Goal: Information Seeking & Learning: Find specific fact

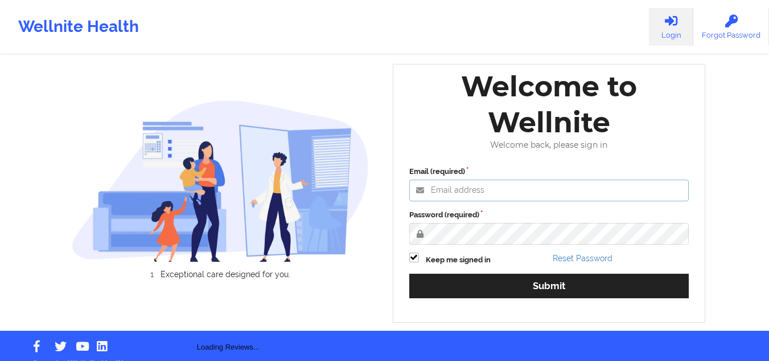
type input "[EMAIL_ADDRESS][DOMAIN_NAME]"
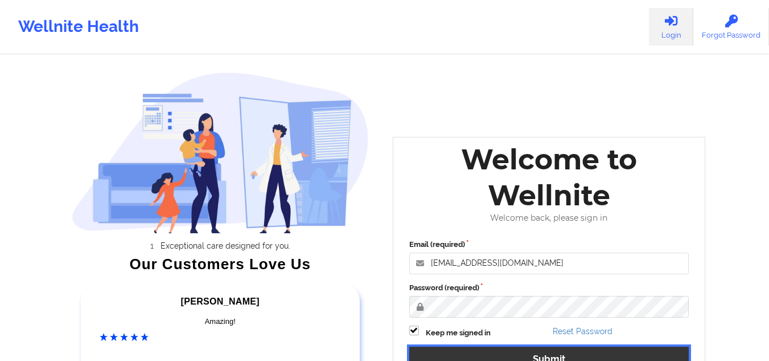
click at [484, 353] on button "Submit" at bounding box center [550, 358] width 280 height 24
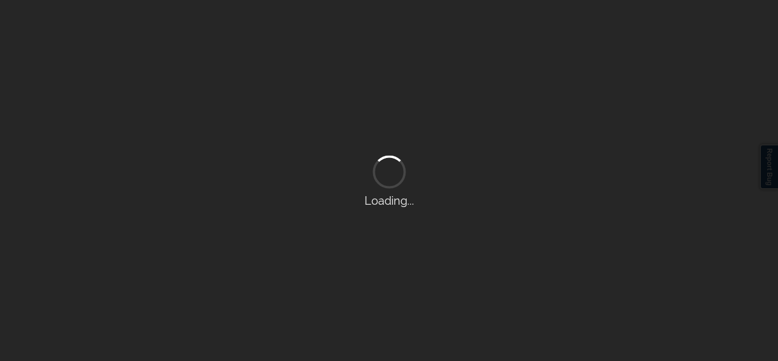
click at [484, 353] on div "Loading..." at bounding box center [389, 180] width 778 height 361
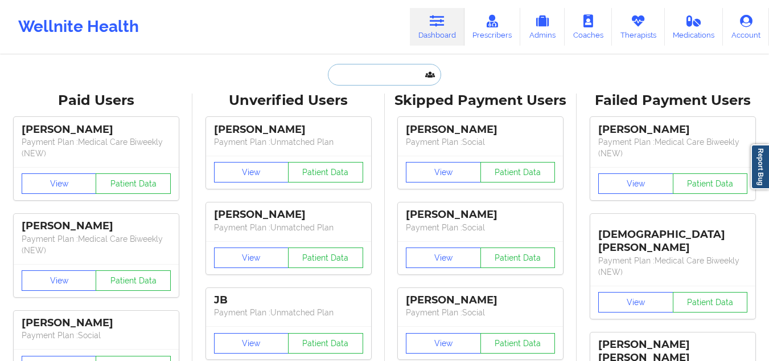
click at [367, 81] on input "text" at bounding box center [384, 75] width 113 height 22
paste input "[EMAIL_ADDRESS][DOMAIN_NAME]"
type input "[EMAIL_ADDRESS][DOMAIN_NAME]"
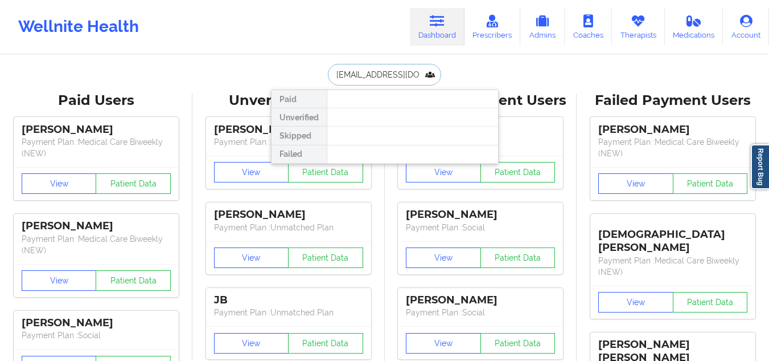
scroll to position [0, 22]
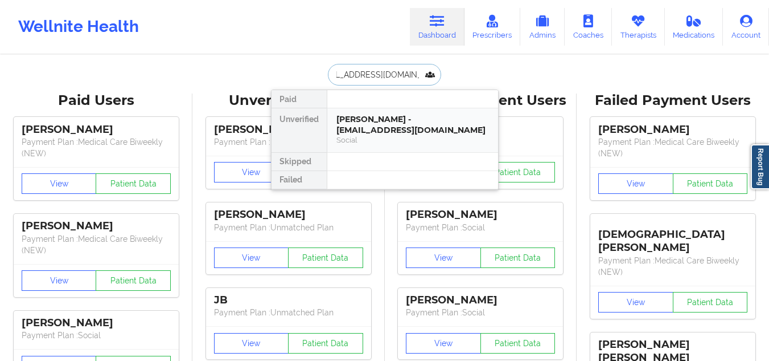
click at [369, 129] on div "[PERSON_NAME] - [EMAIL_ADDRESS][DOMAIN_NAME]" at bounding box center [413, 124] width 153 height 21
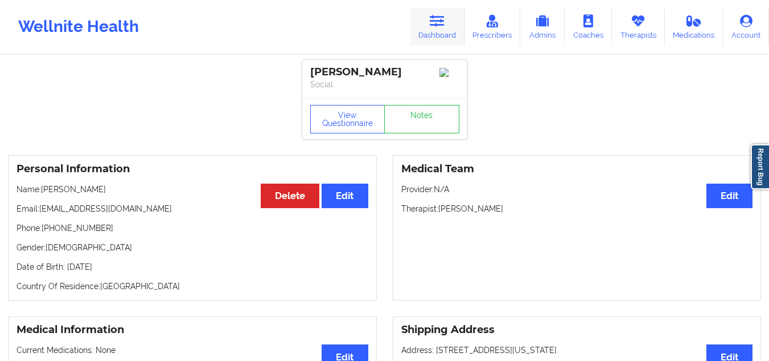
click at [437, 19] on icon at bounding box center [437, 21] width 15 height 13
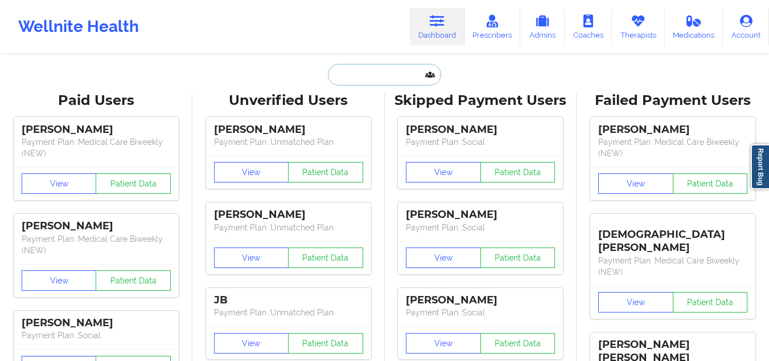
click at [380, 71] on input "text" at bounding box center [384, 75] width 113 height 22
paste input "[PERSON_NAME]"
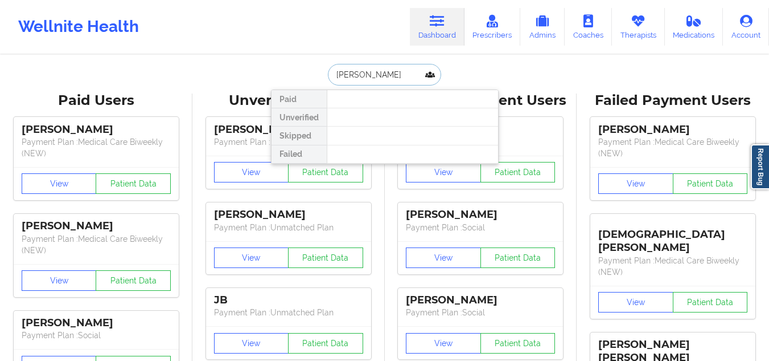
paste input "[PERSON_NAME]"
type input "[PERSON_NAME]"
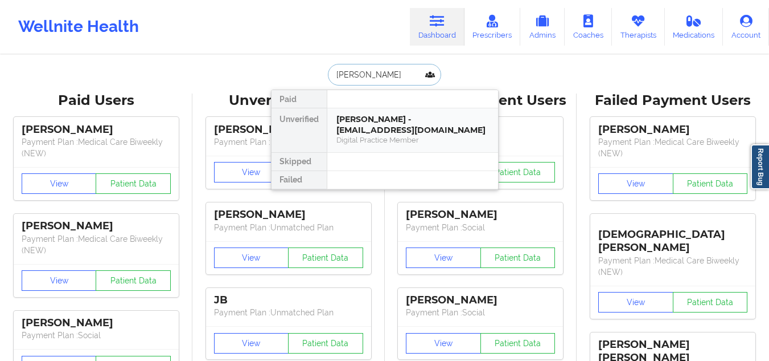
click at [365, 131] on div "[PERSON_NAME] - [EMAIL_ADDRESS][DOMAIN_NAME]" at bounding box center [413, 124] width 153 height 21
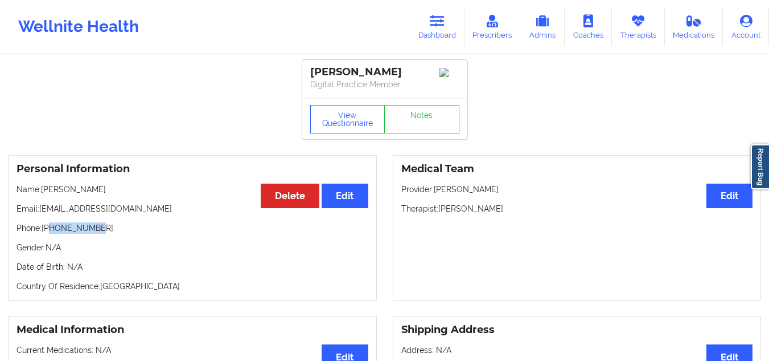
drag, startPoint x: 100, startPoint y: 230, endPoint x: 50, endPoint y: 228, distance: 49.6
click at [50, 228] on p "Phone: [PHONE_NUMBER]" at bounding box center [193, 227] width 352 height 11
copy p "7322331836"
drag, startPoint x: 114, startPoint y: 199, endPoint x: 58, endPoint y: 199, distance: 56.4
click at [58, 199] on div "Personal Information Edit Delete Name: [PERSON_NAME] Email: [EMAIL_ADDRESS][DOM…" at bounding box center [192, 227] width 369 height 145
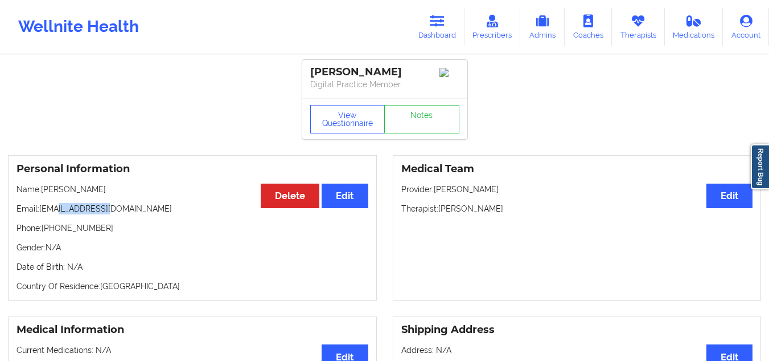
drag, startPoint x: 114, startPoint y: 190, endPoint x: 44, endPoint y: 190, distance: 70.6
click at [44, 190] on p "Name: [PERSON_NAME]" at bounding box center [193, 188] width 352 height 11
copy p "[PERSON_NAME]"
drag, startPoint x: 495, startPoint y: 215, endPoint x: 400, endPoint y: 204, distance: 95.7
click at [400, 204] on div "Medical Team Edit Provider: [PERSON_NAME] Therapist: [PERSON_NAME]" at bounding box center [577, 227] width 369 height 145
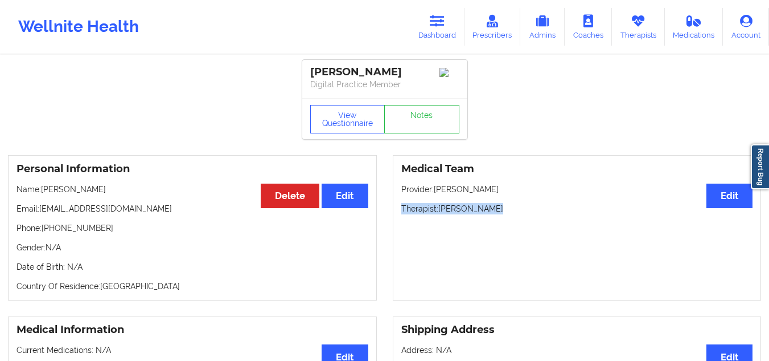
copy p "Therapist: [PERSON_NAME]"
click at [357, 128] on button "View Questionnaire" at bounding box center [347, 119] width 75 height 28
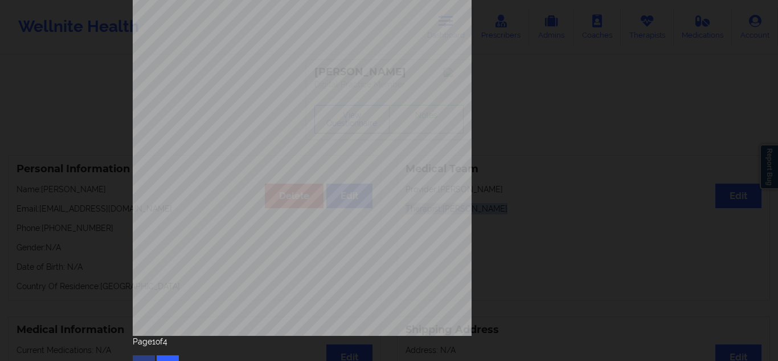
scroll to position [183, 0]
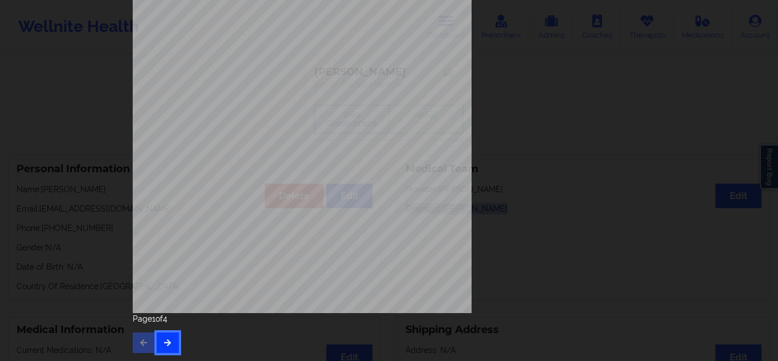
click at [166, 339] on icon "button" at bounding box center [168, 341] width 10 height 7
click at [173, 345] on button "button" at bounding box center [168, 342] width 22 height 21
click at [168, 348] on button "button" at bounding box center [168, 342] width 22 height 21
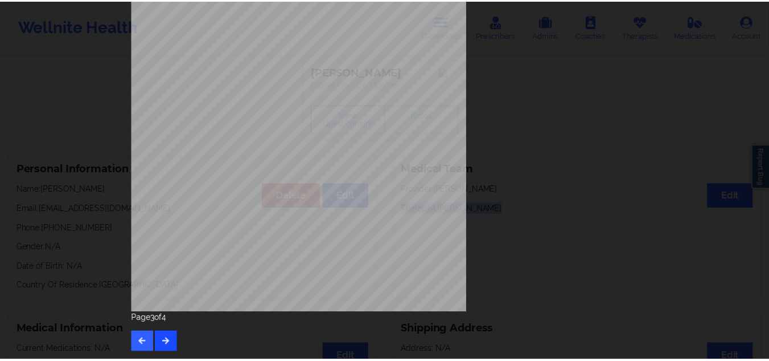
scroll to position [0, 0]
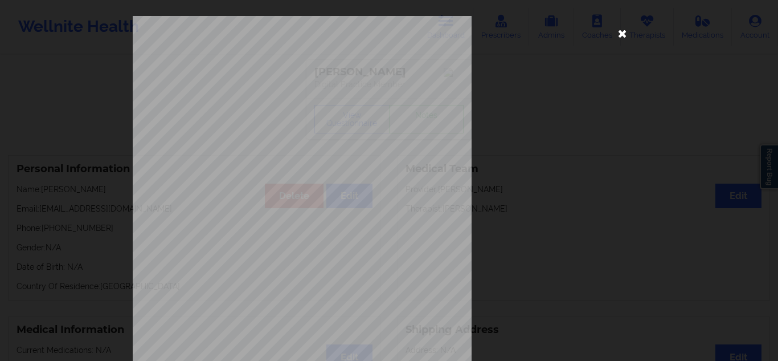
click at [622, 37] on icon at bounding box center [622, 33] width 18 height 18
